Goal: Task Accomplishment & Management: Complete application form

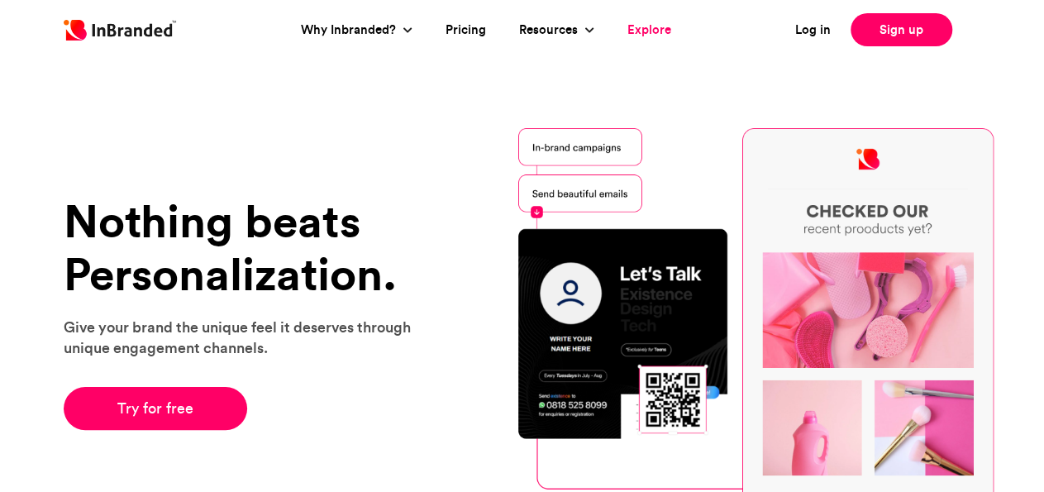
click at [652, 33] on link "Explore" at bounding box center [649, 30] width 44 height 19
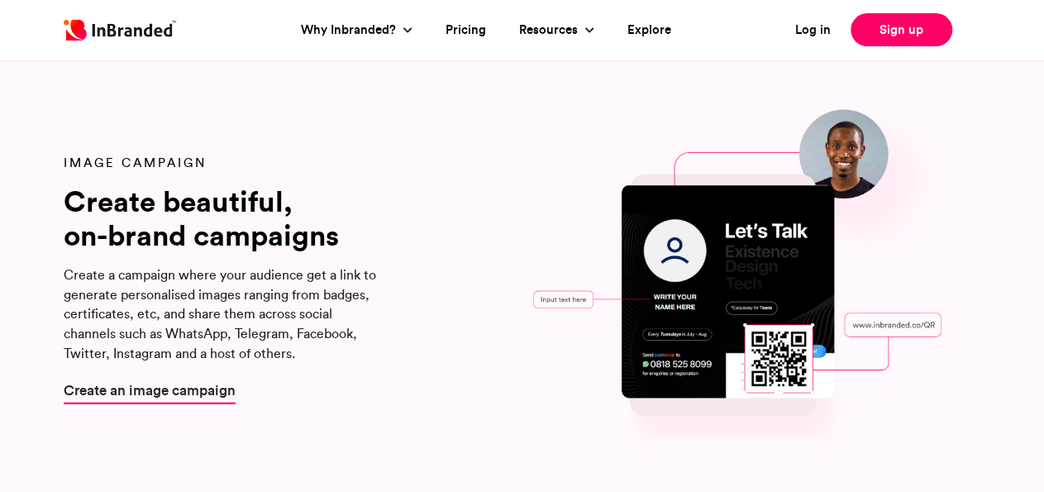
scroll to position [1782, 0]
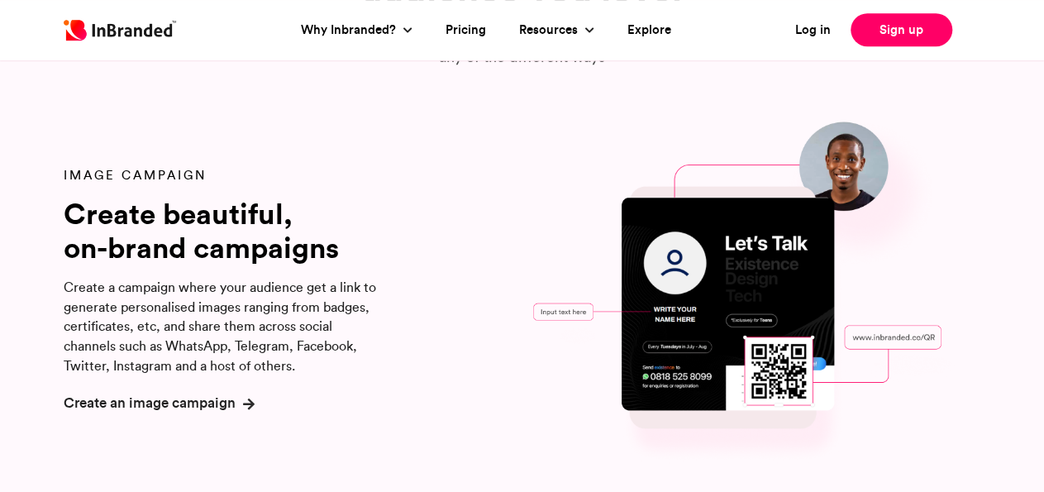
click at [144, 391] on span "Create an image campaign" at bounding box center [150, 401] width 172 height 21
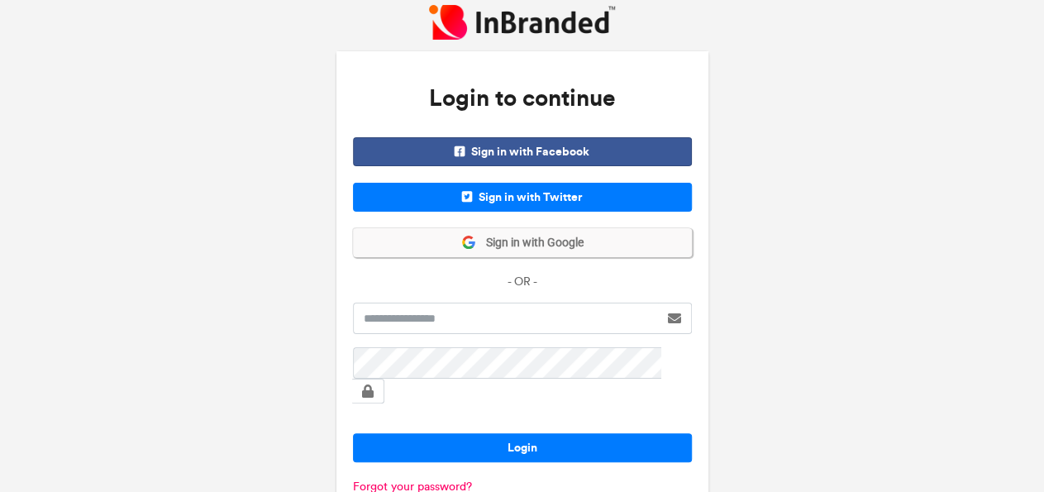
click at [568, 237] on span "Sign in with Google" at bounding box center [529, 243] width 107 height 17
click at [545, 251] on span "Sign in with Google" at bounding box center [529, 243] width 107 height 17
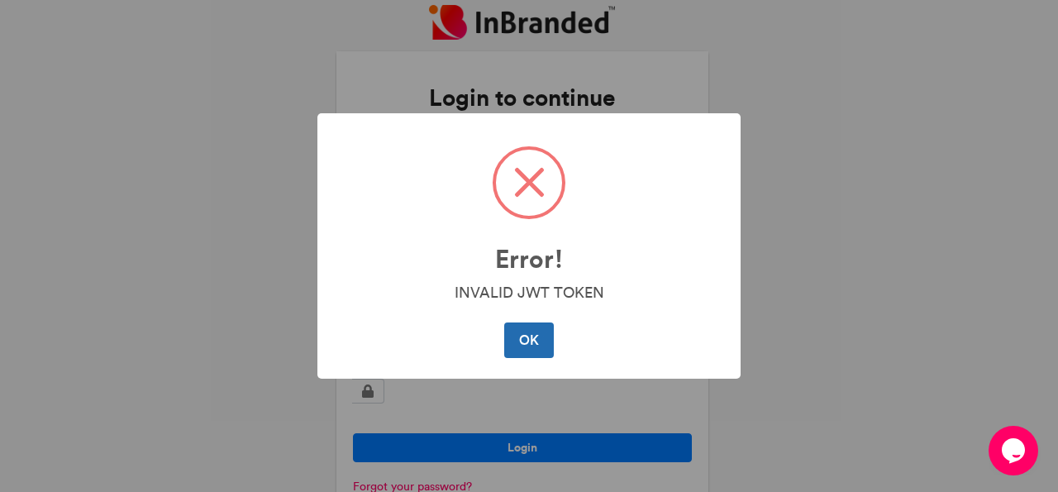
click at [533, 339] on button "OK" at bounding box center [528, 339] width 49 height 35
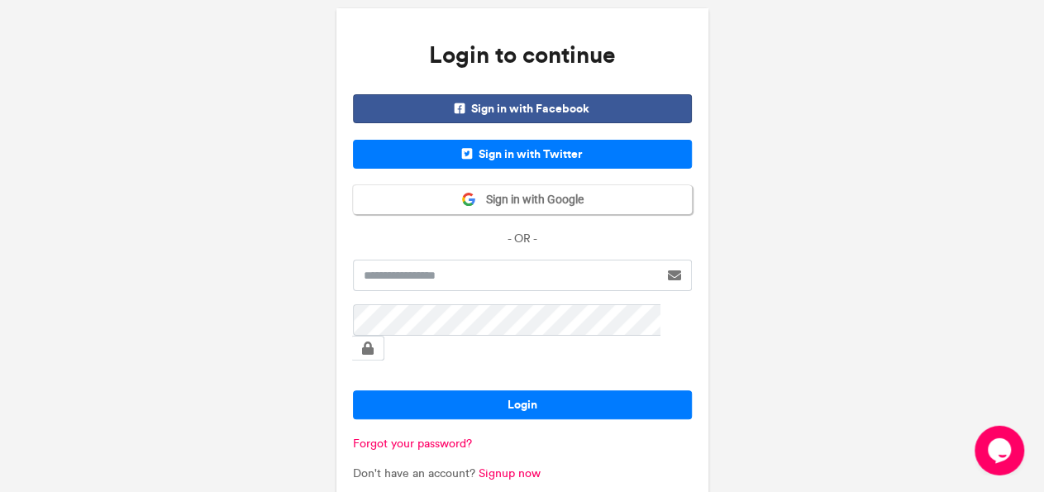
scroll to position [49, 0]
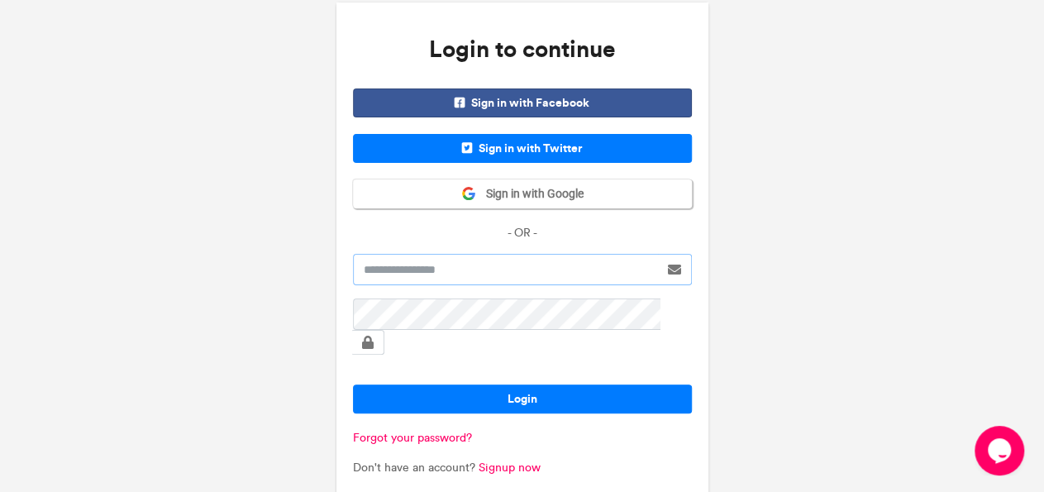
click at [406, 269] on input "text" at bounding box center [506, 269] width 306 height 31
type input "**********"
click at [374, 336] on span at bounding box center [368, 342] width 12 height 13
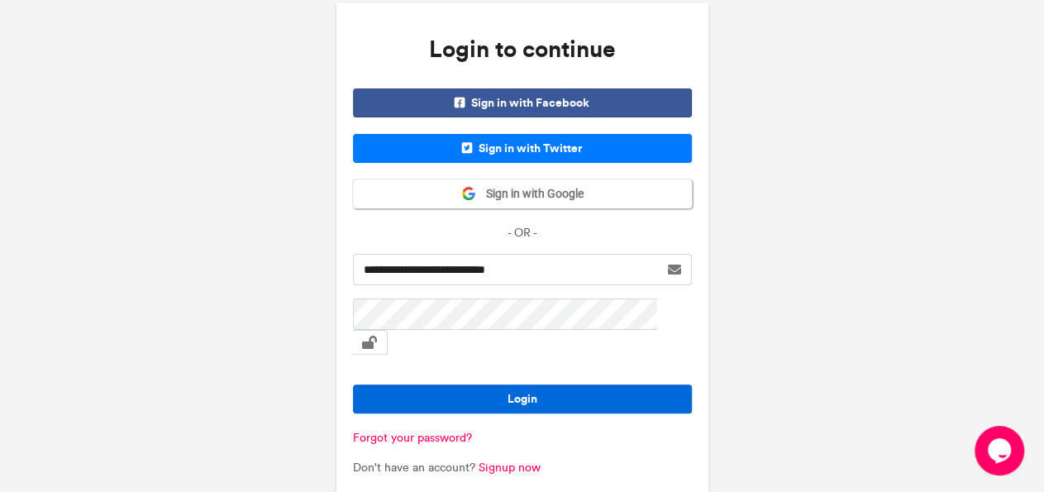
click at [536, 384] on button "Login" at bounding box center [522, 398] width 339 height 29
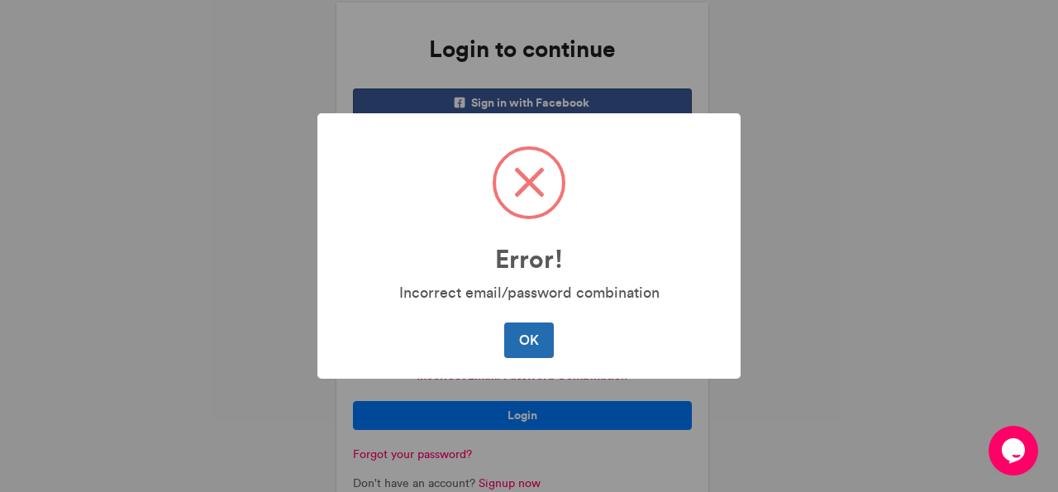
click at [526, 343] on button "OK" at bounding box center [528, 339] width 49 height 35
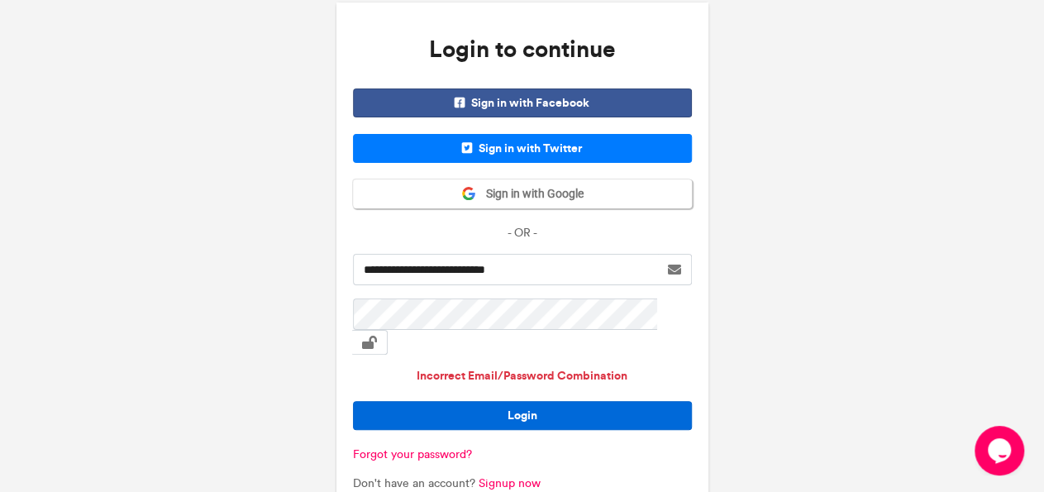
click at [518, 401] on button "Login" at bounding box center [522, 415] width 339 height 29
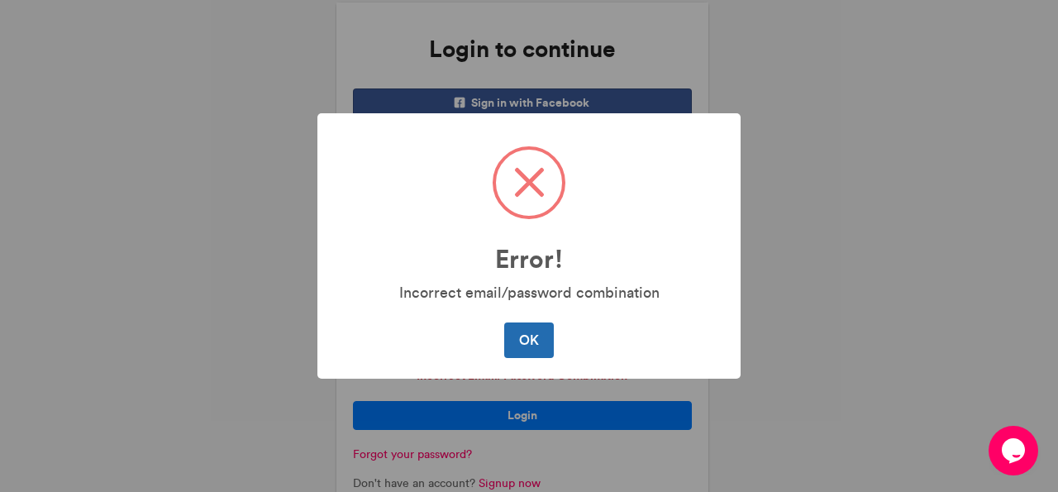
click at [522, 331] on button "OK" at bounding box center [528, 339] width 49 height 35
